Goal: Obtain resource: Download file/media

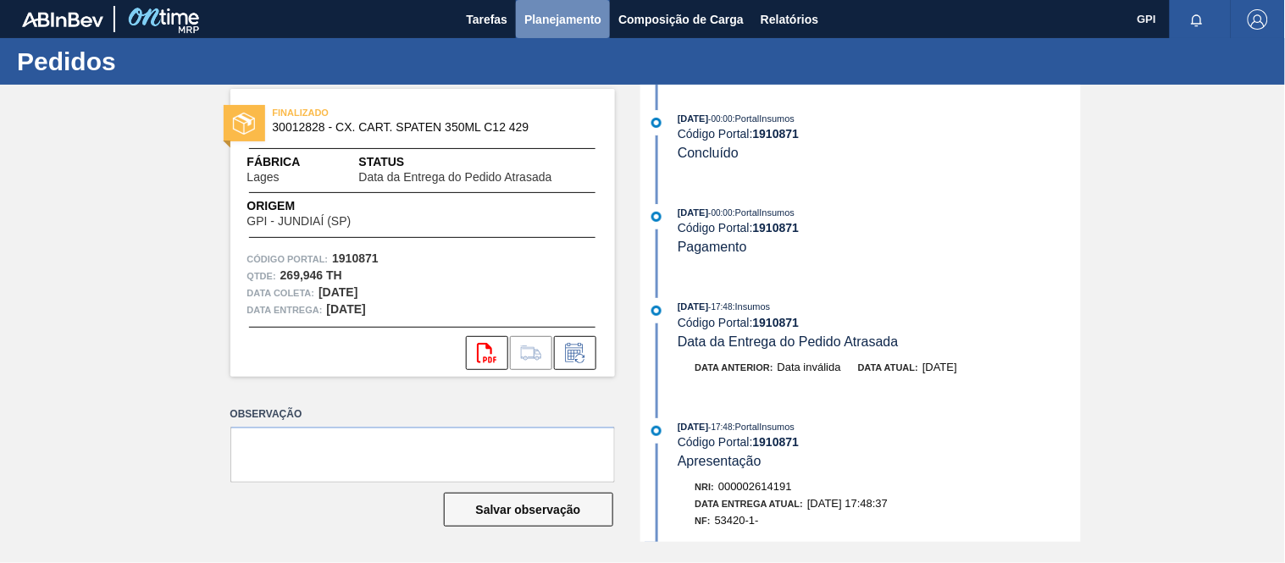
click at [582, 21] on span "Planejamento" at bounding box center [562, 19] width 77 height 20
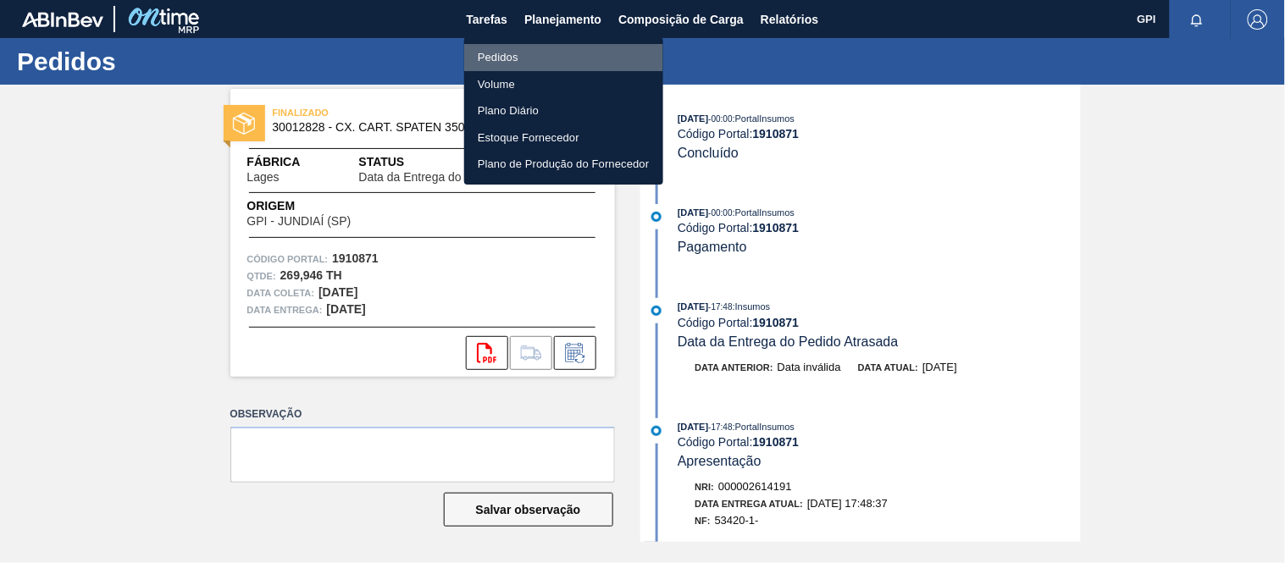
click at [525, 57] on li "Pedidos" at bounding box center [563, 57] width 199 height 27
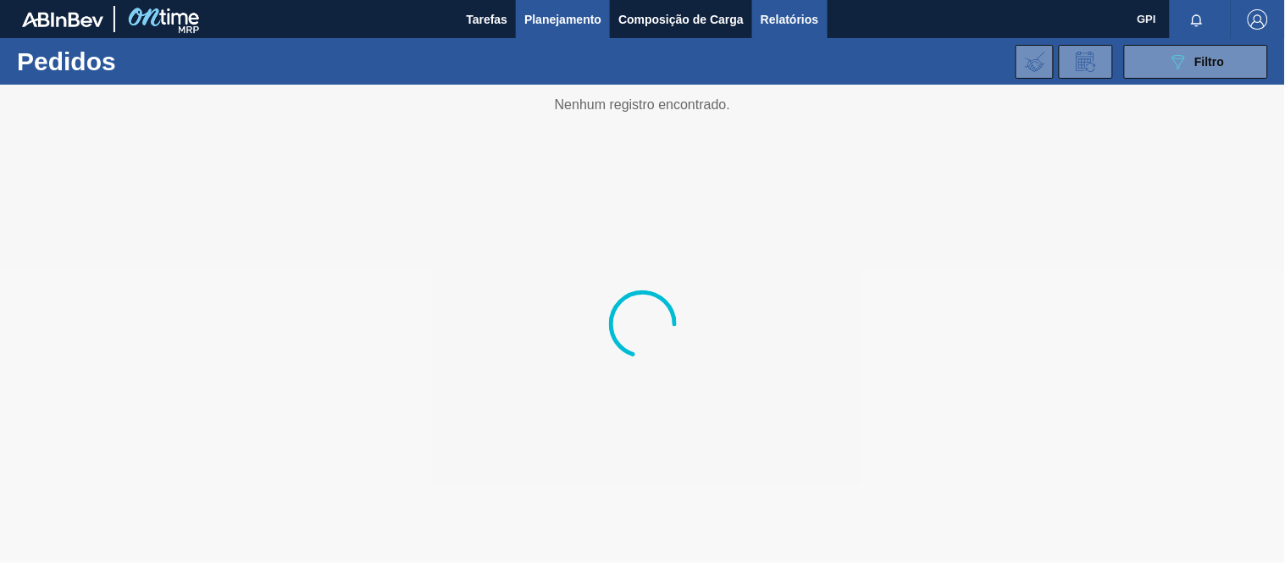
click at [793, 17] on span "Relatórios" at bounding box center [789, 19] width 58 height 20
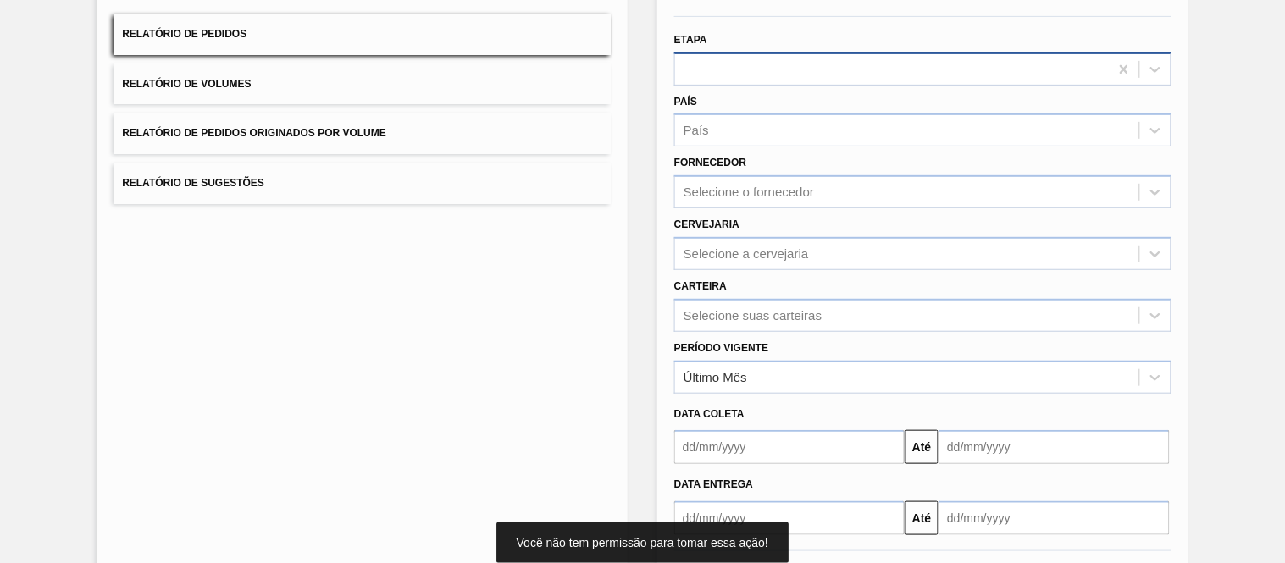
scroll to position [216, 0]
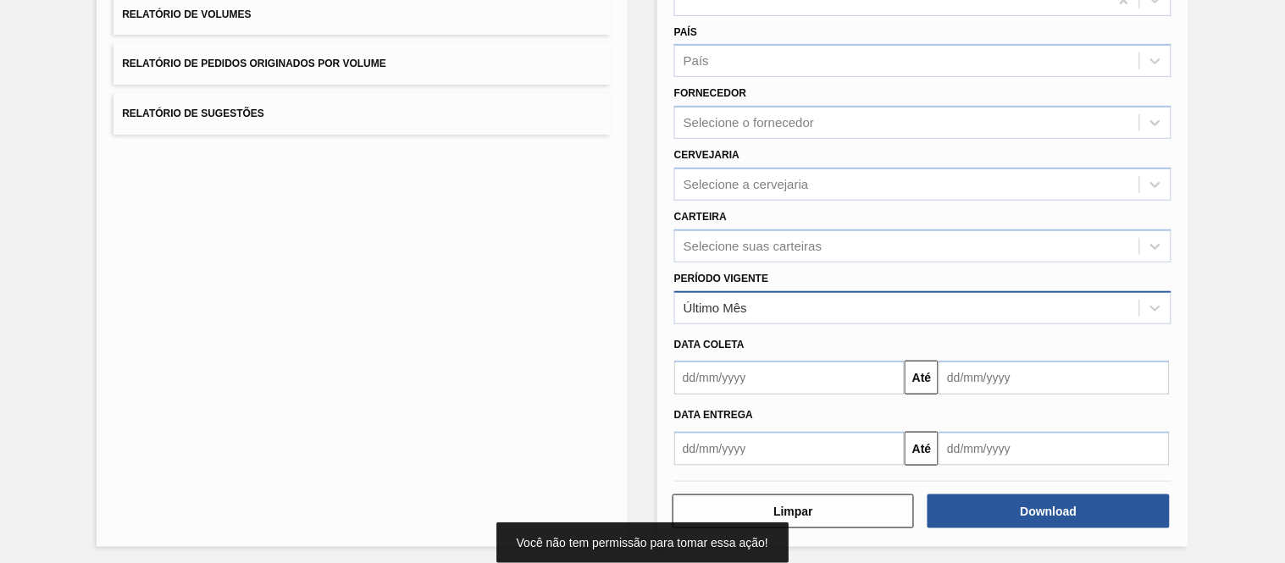
click at [760, 308] on div "Último Mês" at bounding box center [907, 308] width 464 height 25
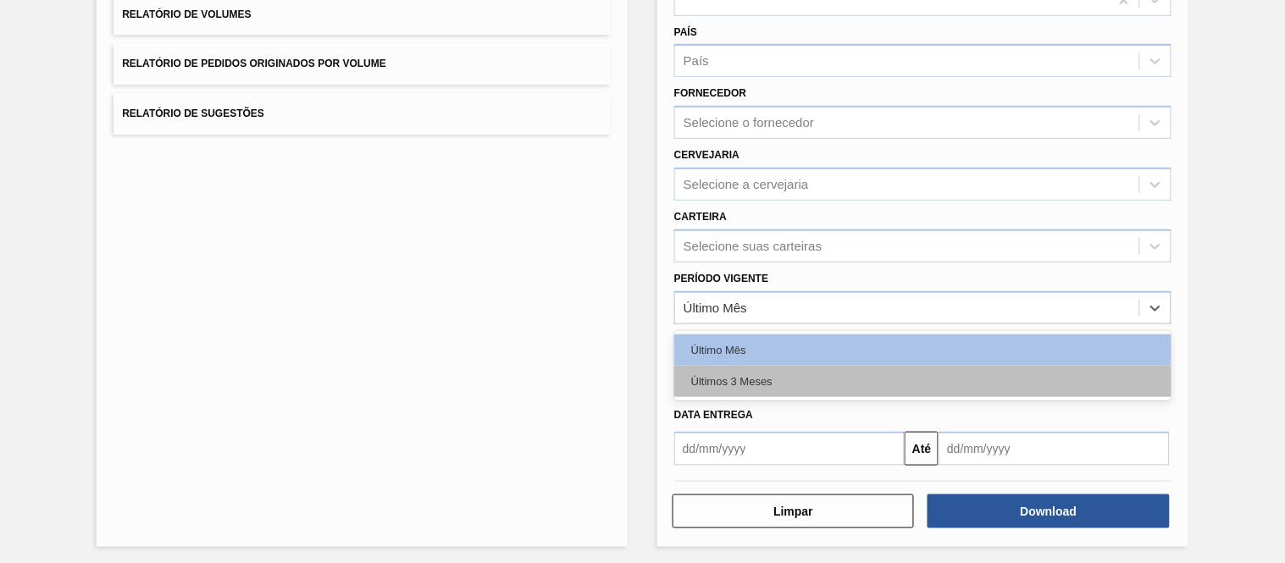
click at [738, 379] on div "Últimos 3 Meses" at bounding box center [922, 381] width 497 height 31
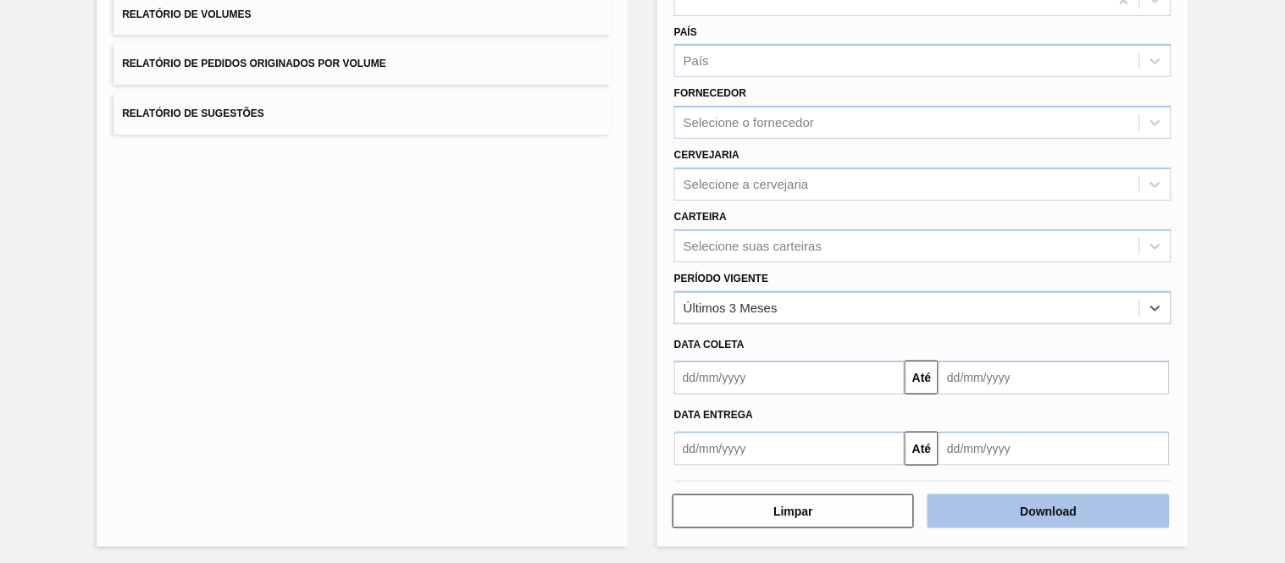
click at [1016, 506] on button "Download" at bounding box center [1047, 512] width 241 height 34
